Goal: Task Accomplishment & Management: Manage account settings

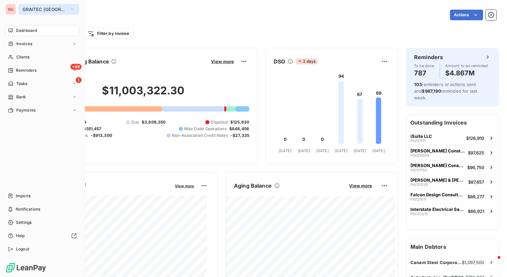
click at [70, 9] on icon "button" at bounding box center [72, 9] width 5 height 7
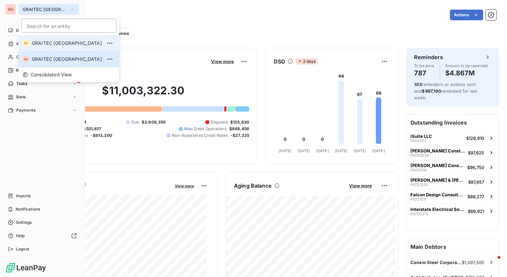
click at [63, 44] on span "GRAITEC CANADA" at bounding box center [67, 43] width 70 height 7
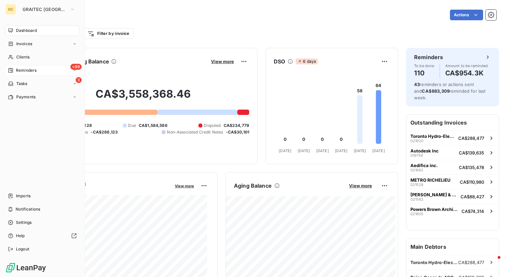
click at [28, 70] on span "Reminders" at bounding box center [26, 70] width 21 height 6
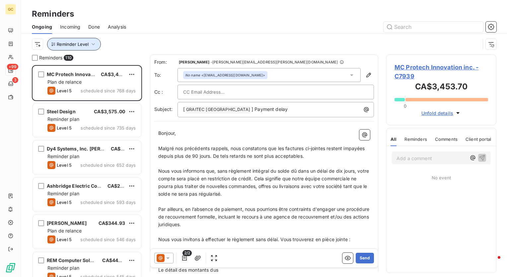
click at [95, 44] on icon "button" at bounding box center [93, 44] width 7 height 7
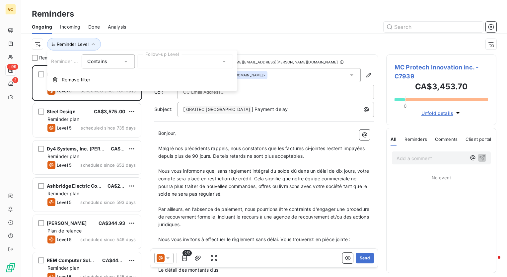
click at [151, 63] on div at bounding box center [185, 61] width 96 height 14
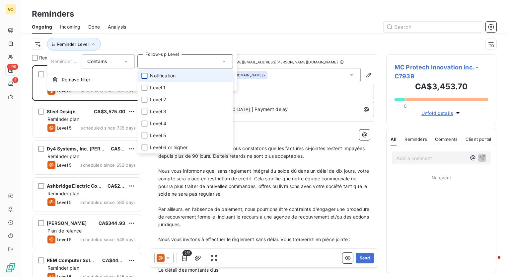
click at [144, 76] on div at bounding box center [144, 76] width 6 height 6
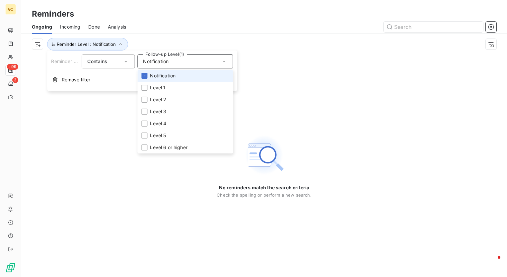
drag, startPoint x: 146, startPoint y: 75, endPoint x: 145, endPoint y: 81, distance: 5.8
click at [146, 75] on icon at bounding box center [144, 76] width 4 height 4
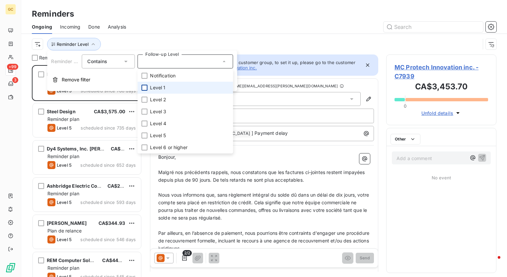
scroll to position [207, 105]
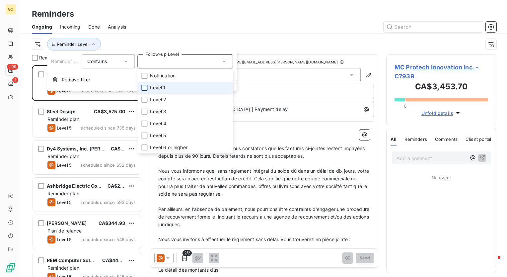
click at [144, 86] on div at bounding box center [144, 88] width 6 height 6
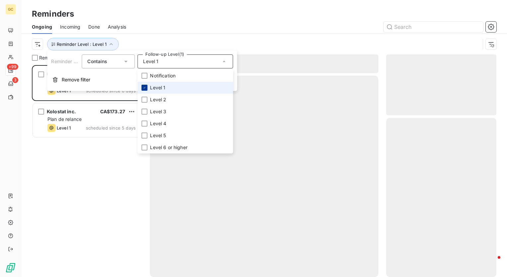
scroll to position [207, 105]
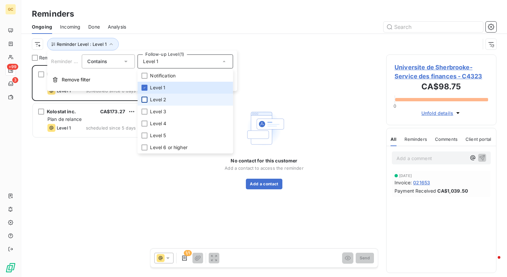
click at [146, 102] on div at bounding box center [144, 100] width 6 height 6
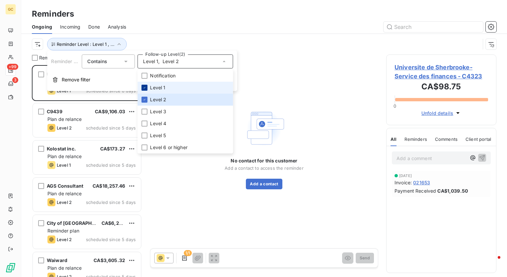
click at [146, 86] on icon at bounding box center [144, 88] width 4 height 4
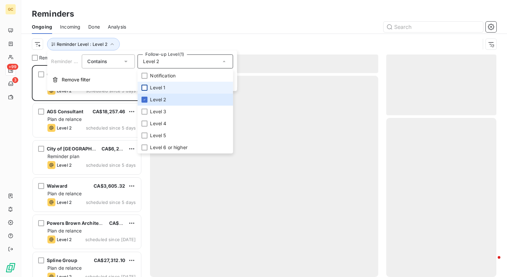
scroll to position [207, 105]
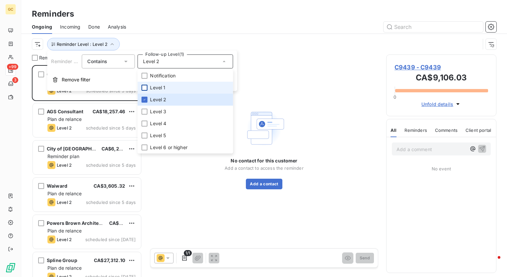
click at [177, 36] on div "Reminder Level : Level 2" at bounding box center [264, 44] width 464 height 21
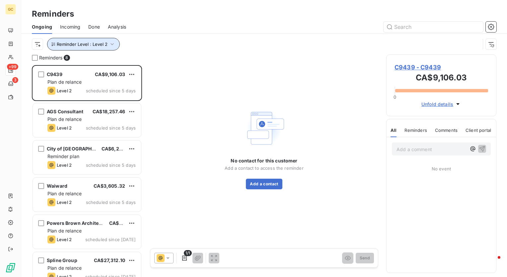
click at [115, 44] on button "Reminder Level : Level 2" at bounding box center [83, 44] width 73 height 13
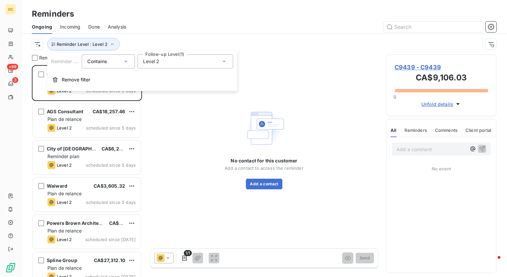
click at [154, 59] on span "Level 2" at bounding box center [151, 61] width 16 height 7
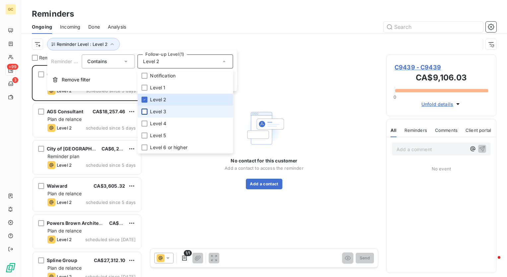
click at [145, 110] on div at bounding box center [144, 111] width 6 height 6
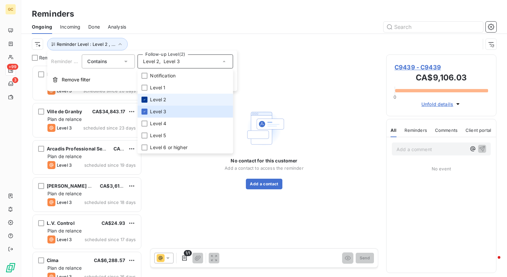
click at [144, 99] on icon at bounding box center [144, 100] width 4 height 4
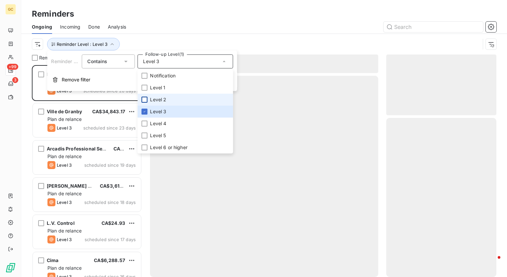
scroll to position [207, 105]
click at [149, 43] on div "Reminder Level : Level 3" at bounding box center [256, 44] width 448 height 13
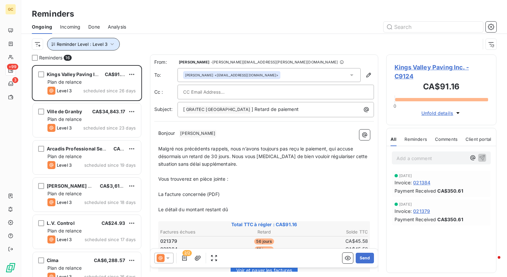
click at [110, 43] on icon "button" at bounding box center [112, 44] width 7 height 7
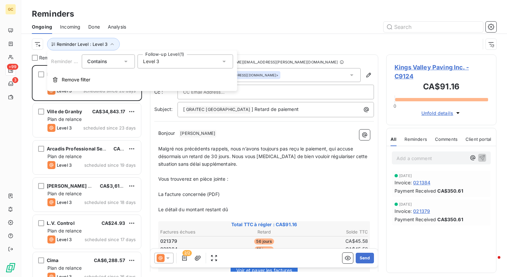
click at [174, 66] on div "Level 3" at bounding box center [185, 61] width 96 height 14
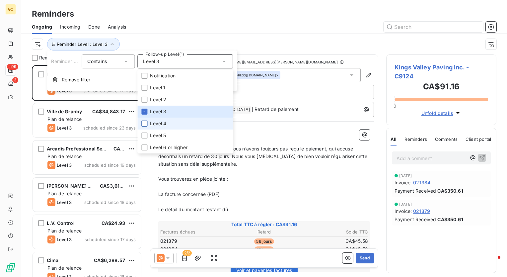
click at [145, 122] on div at bounding box center [144, 123] width 6 height 6
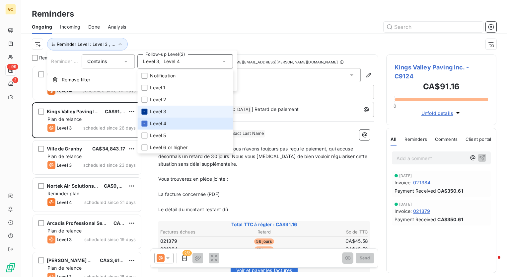
click at [145, 109] on icon at bounding box center [144, 111] width 4 height 4
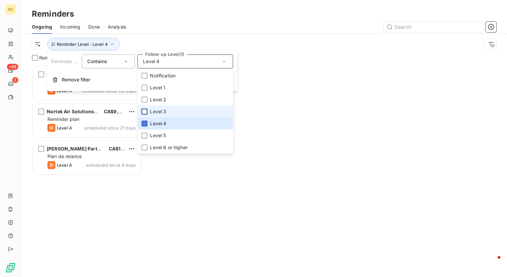
scroll to position [207, 105]
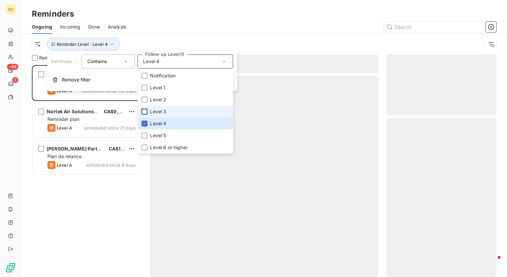
click at [145, 30] on div at bounding box center [315, 27] width 362 height 11
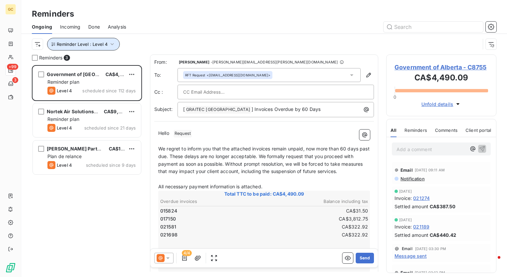
click at [111, 43] on icon "button" at bounding box center [112, 44] width 7 height 7
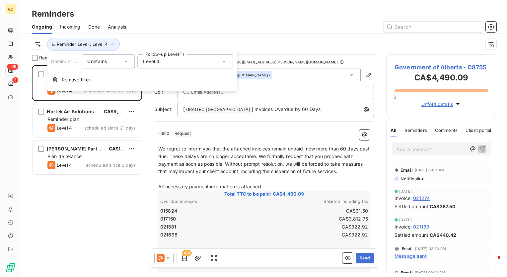
click at [171, 64] on div "Level 4" at bounding box center [185, 61] width 96 height 14
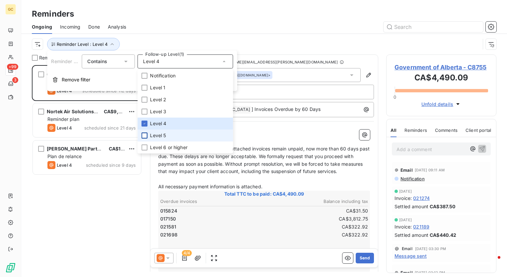
click at [145, 134] on div at bounding box center [144, 135] width 6 height 6
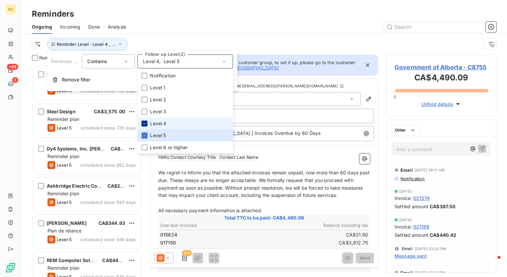
click at [145, 122] on icon at bounding box center [144, 123] width 4 height 4
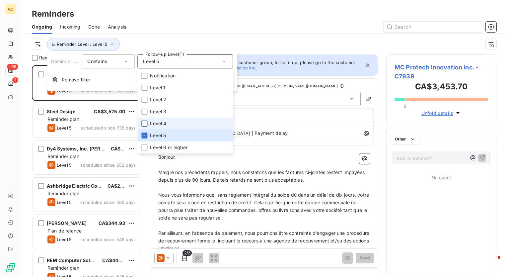
click at [153, 25] on div at bounding box center [315, 27] width 362 height 11
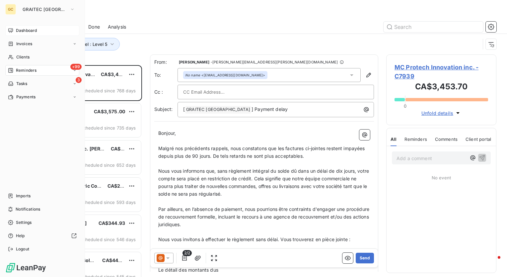
click at [23, 32] on span "Dashboard" at bounding box center [26, 31] width 21 height 6
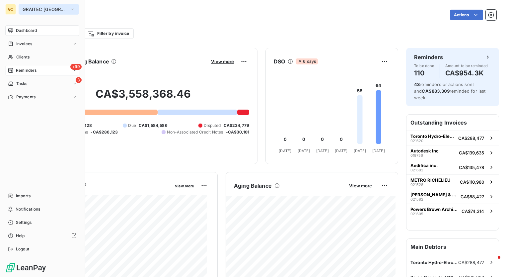
click at [60, 7] on span "GRAITEC CANADA" at bounding box center [45, 9] width 44 height 5
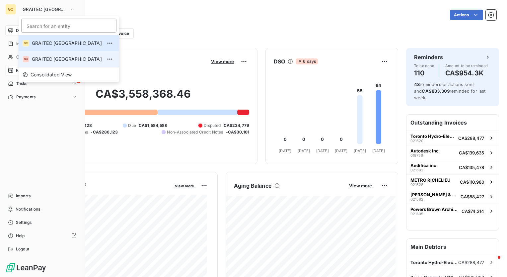
click at [49, 59] on span "GRAITEC [GEOGRAPHIC_DATA]" at bounding box center [67, 59] width 70 height 7
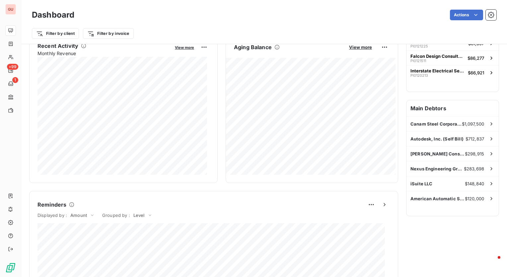
scroll to position [100, 0]
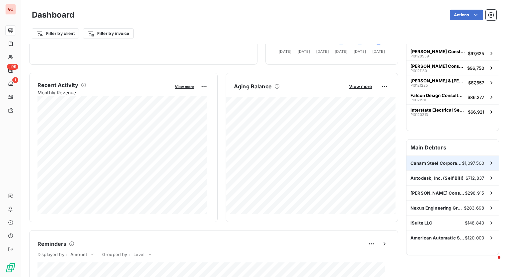
click at [454, 159] on div "Canam Steel Corporation (MO) $1,097,500" at bounding box center [452, 163] width 92 height 15
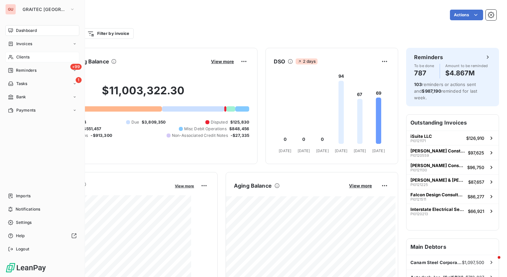
click at [26, 57] on span "Clients" at bounding box center [22, 57] width 13 height 6
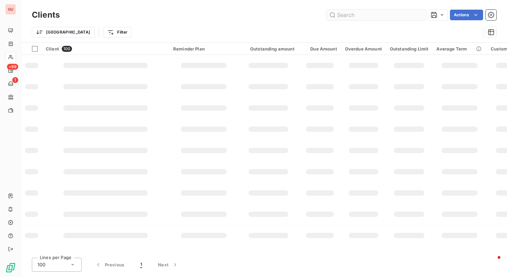
click at [357, 17] on input "text" at bounding box center [376, 15] width 100 height 11
type input "w"
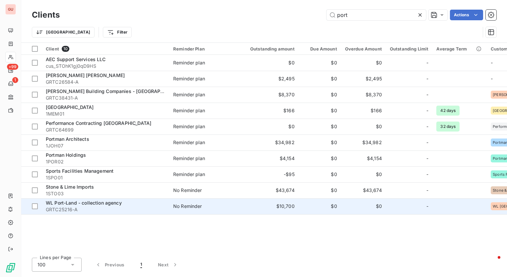
type input "port"
click at [68, 204] on span "WL Port-Land - collection agency" at bounding box center [84, 203] width 76 height 6
